Goal: Task Accomplishment & Management: Manage account settings

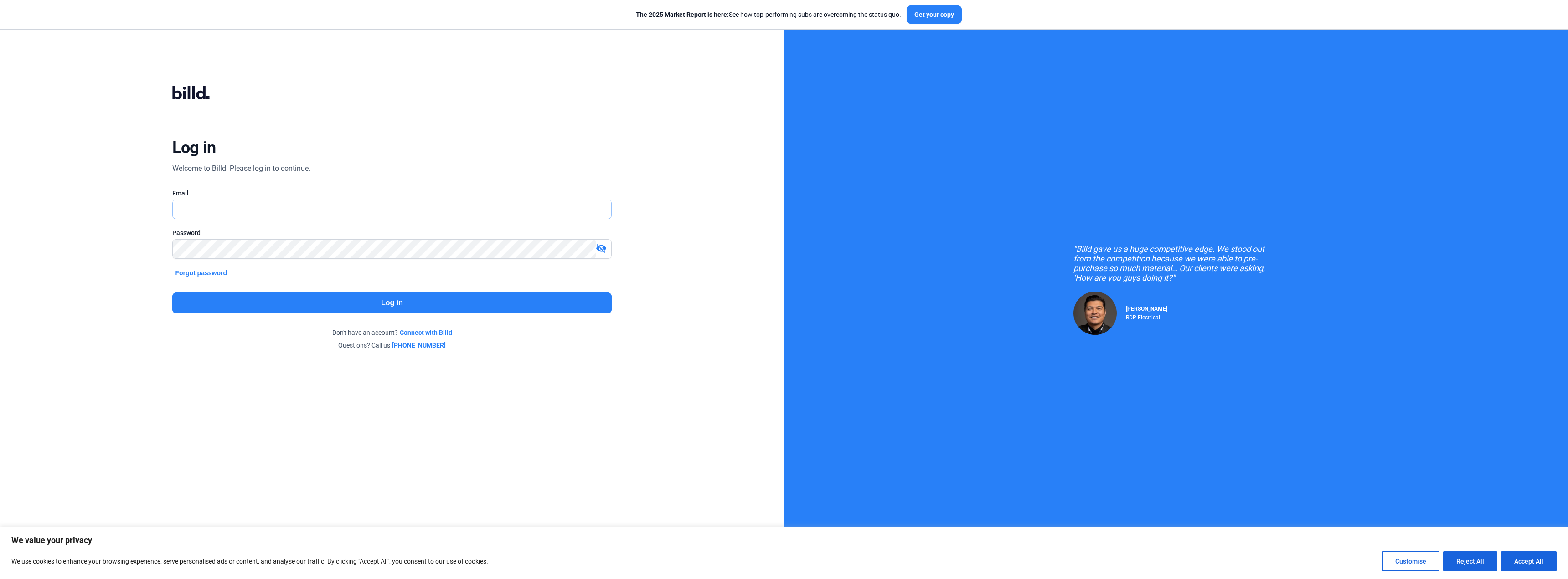
click at [264, 207] on input "text" at bounding box center [392, 209] width 438 height 19
type input "[PERSON_NAME][EMAIL_ADDRESS][DOMAIN_NAME]"
click at [320, 299] on button "Log in" at bounding box center [391, 303] width 439 height 21
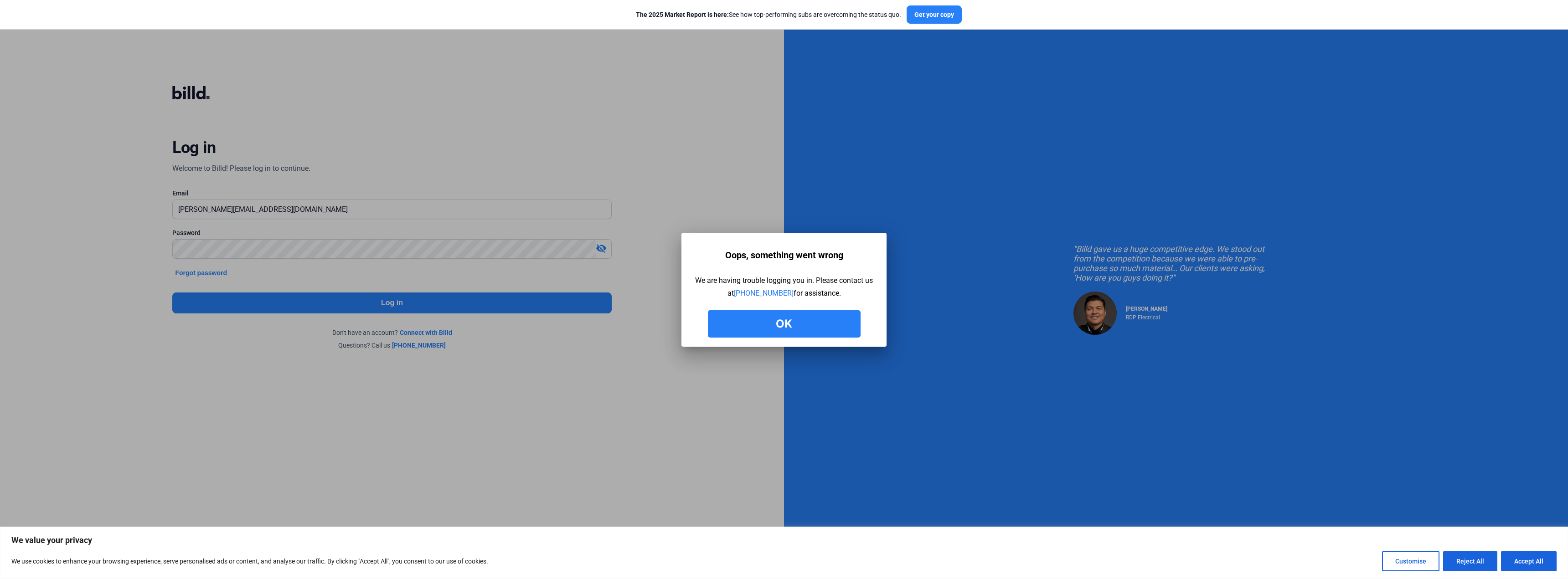
click at [764, 322] on button "Ok" at bounding box center [784, 324] width 153 height 27
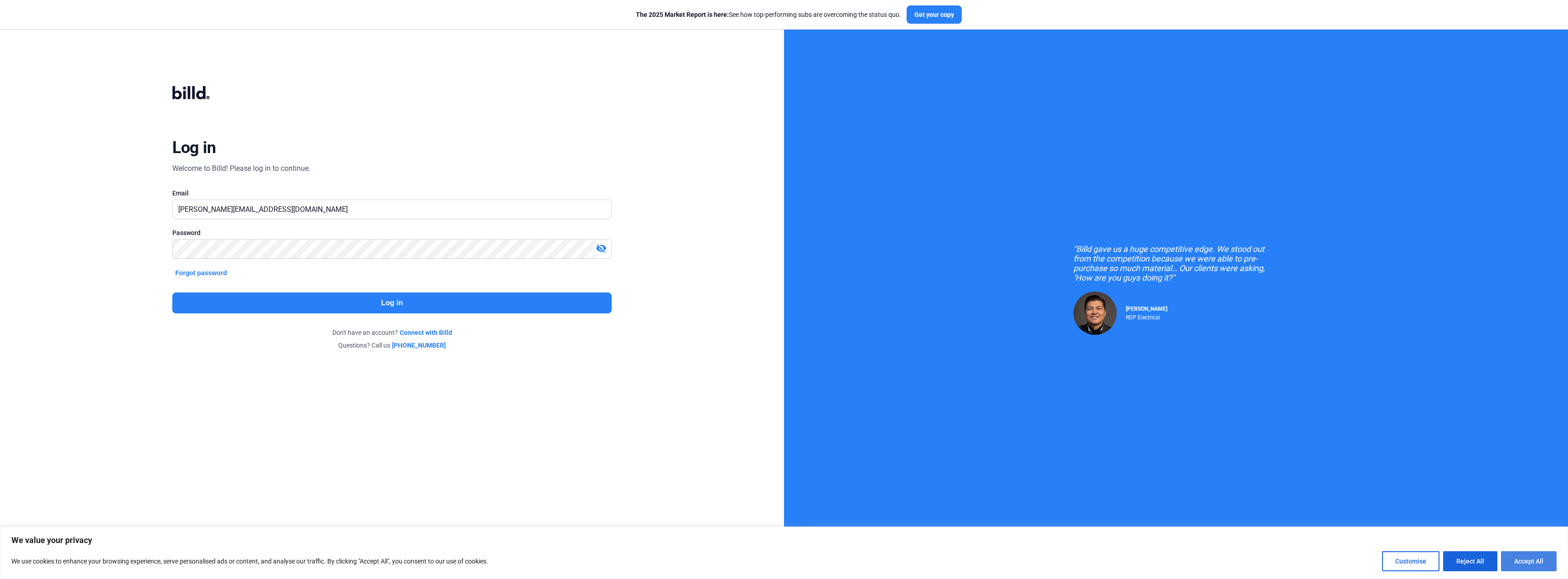
click at [1522, 560] on button "Accept All" at bounding box center [1528, 561] width 55 height 20
checkbox input "true"
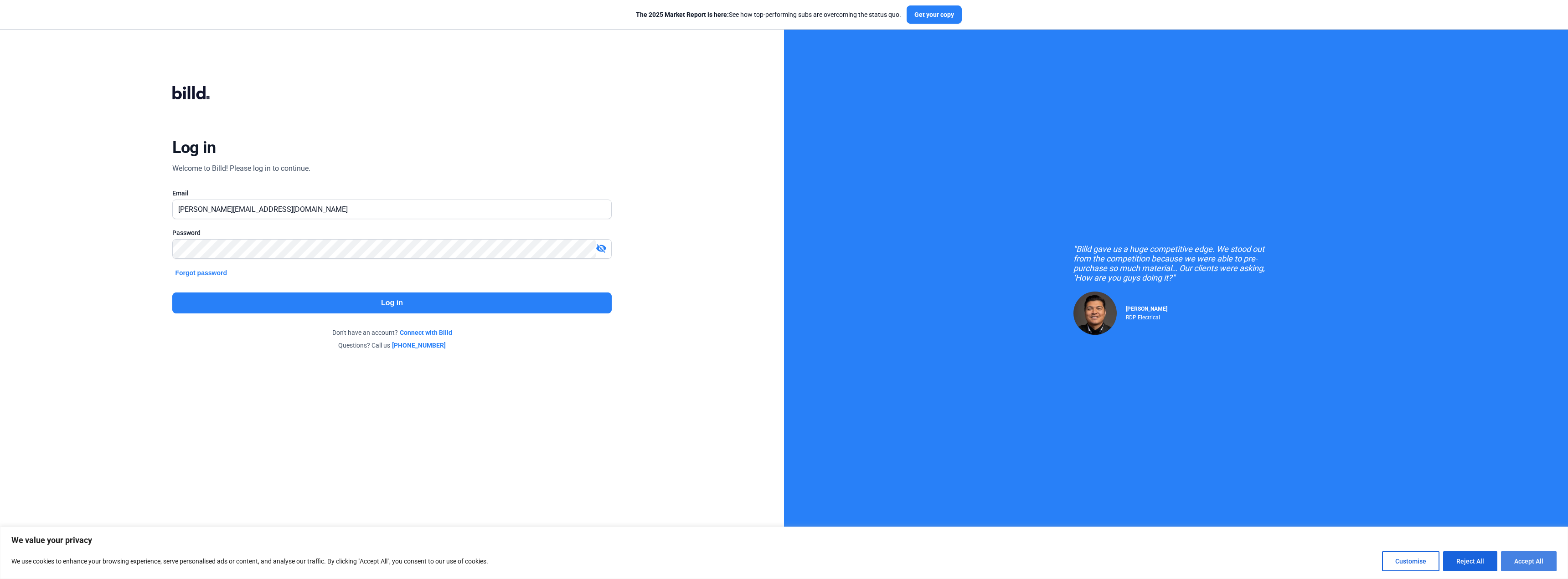
checkbox input "true"
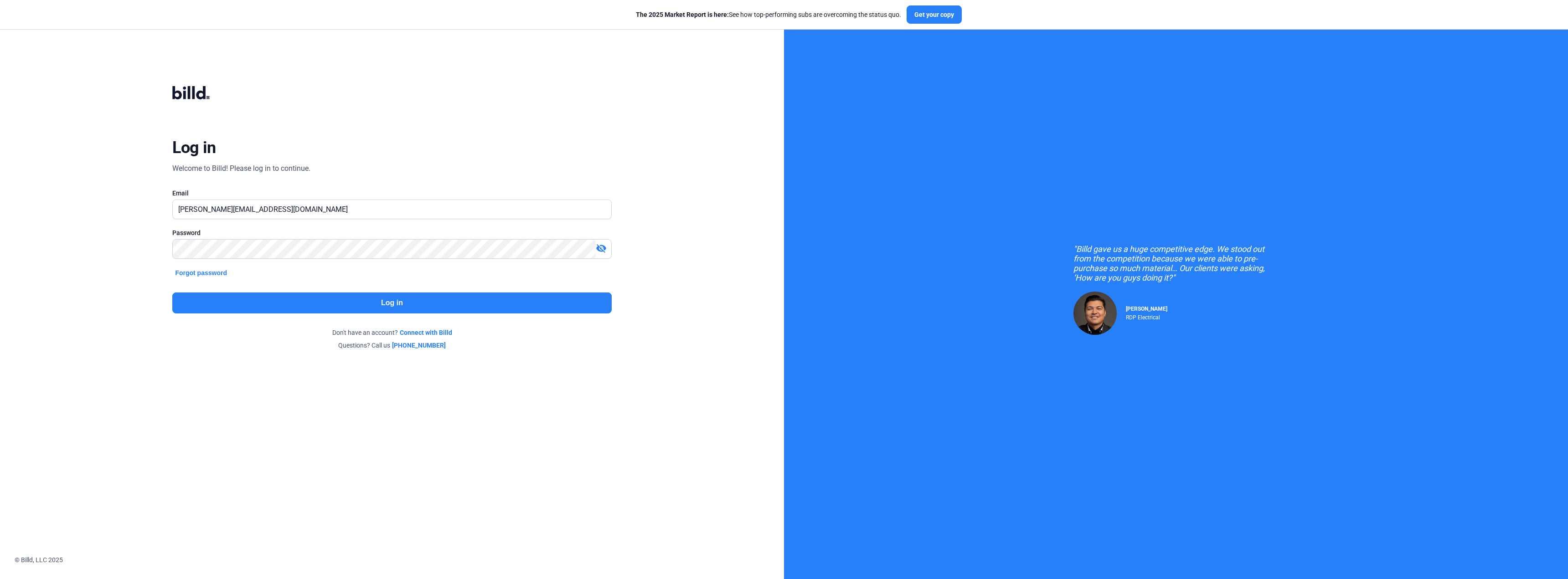
click at [478, 302] on button "Log in" at bounding box center [391, 303] width 439 height 21
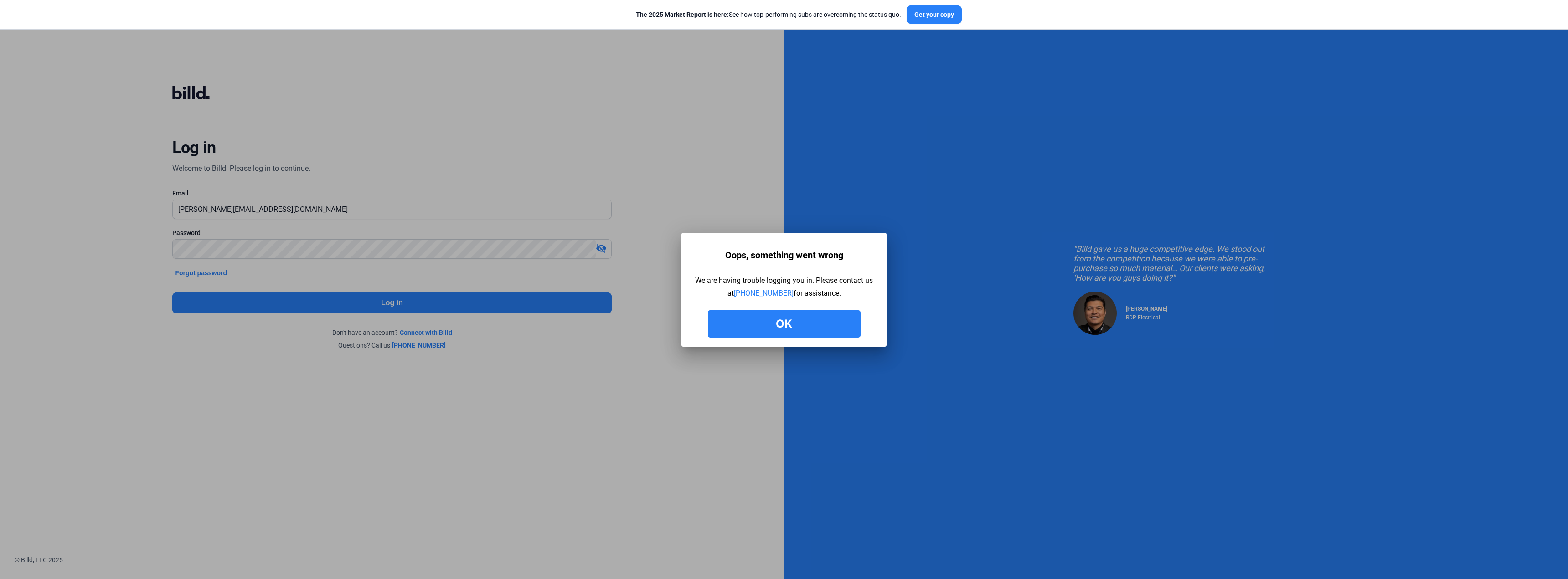
click at [833, 321] on button "Ok" at bounding box center [784, 324] width 153 height 27
